Goal: Find specific page/section: Find specific page/section

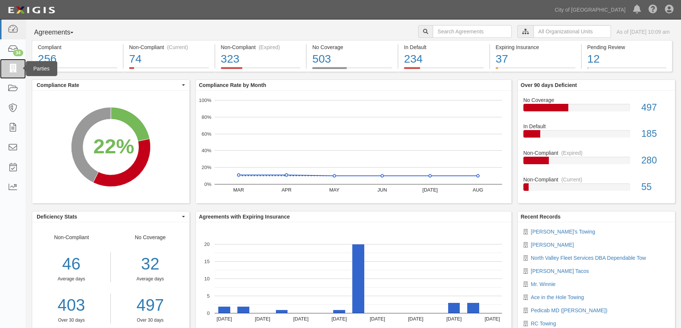
click at [14, 71] on icon at bounding box center [12, 68] width 10 height 9
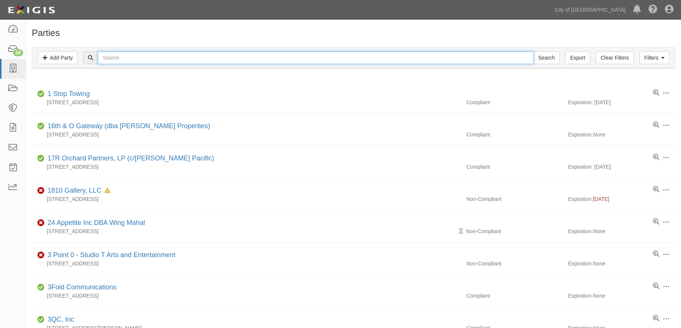
click at [169, 57] on input "text" at bounding box center [316, 57] width 436 height 13
type input "chima"
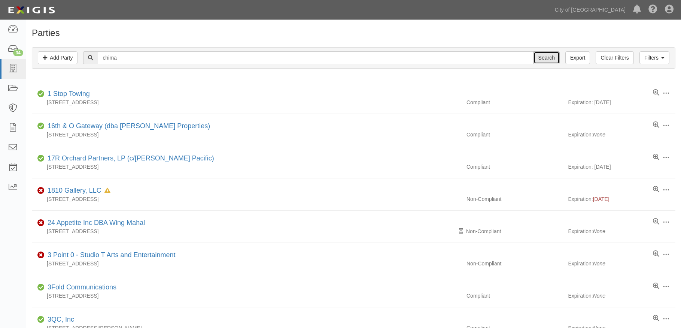
click at [548, 60] on input "Search" at bounding box center [546, 57] width 26 height 13
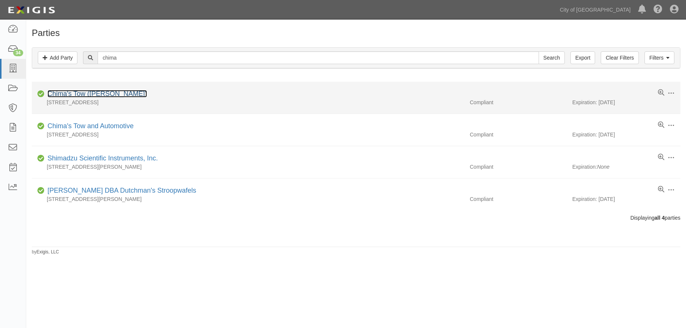
click at [113, 94] on link "Chima's Tow (Tejindar Chima)" at bounding box center [98, 93] width 100 height 7
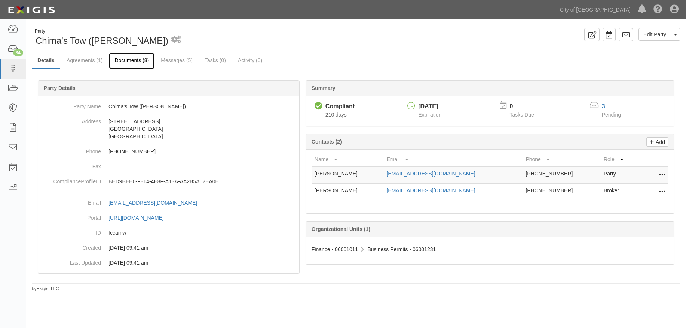
click at [134, 63] on link "Documents (8)" at bounding box center [132, 61] width 46 height 16
